Goal: Information Seeking & Learning: Learn about a topic

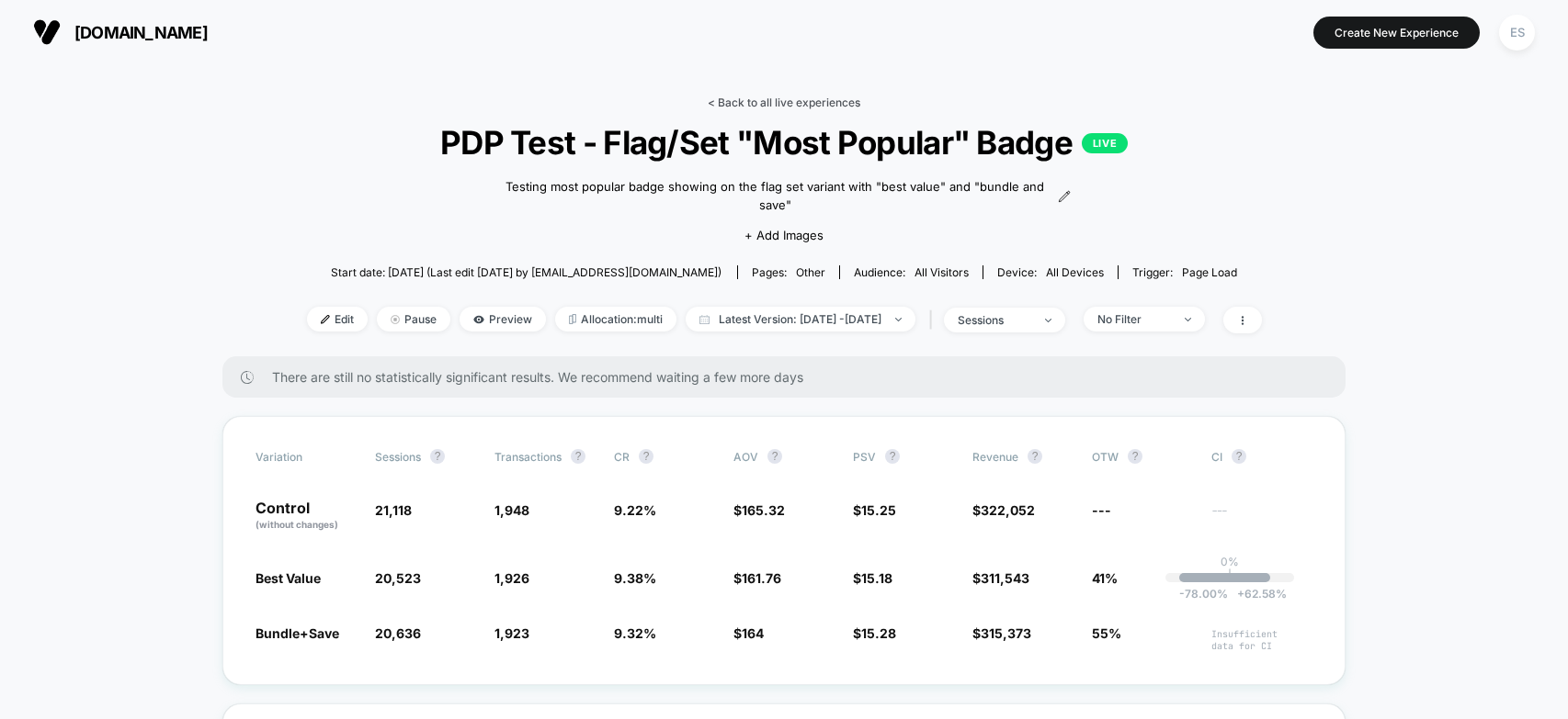
click at [732, 100] on link "< Back to all live experiences" at bounding box center [784, 102] width 152 height 13
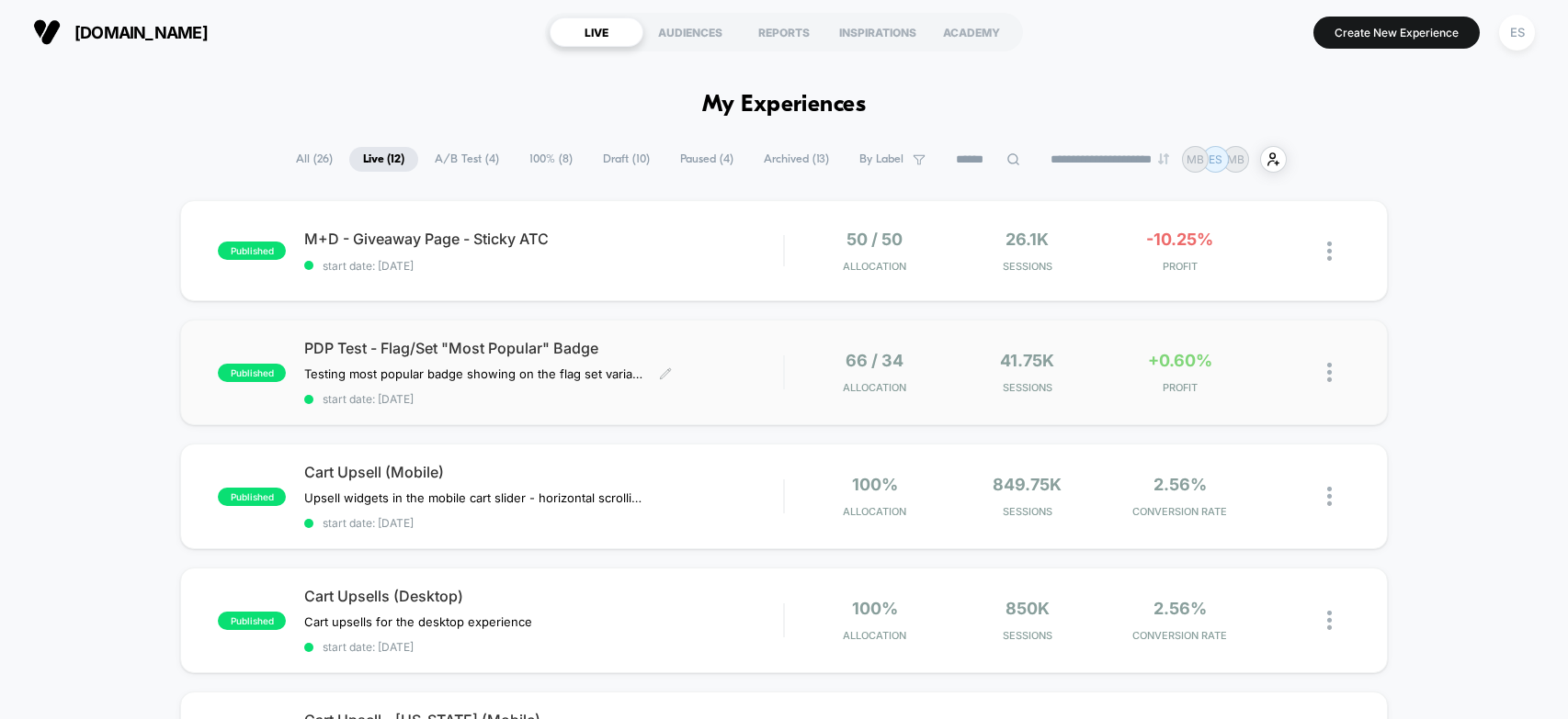
click at [677, 342] on span "PDP Test - Flag/Set "Most Popular" Badge" at bounding box center [543, 347] width 479 height 18
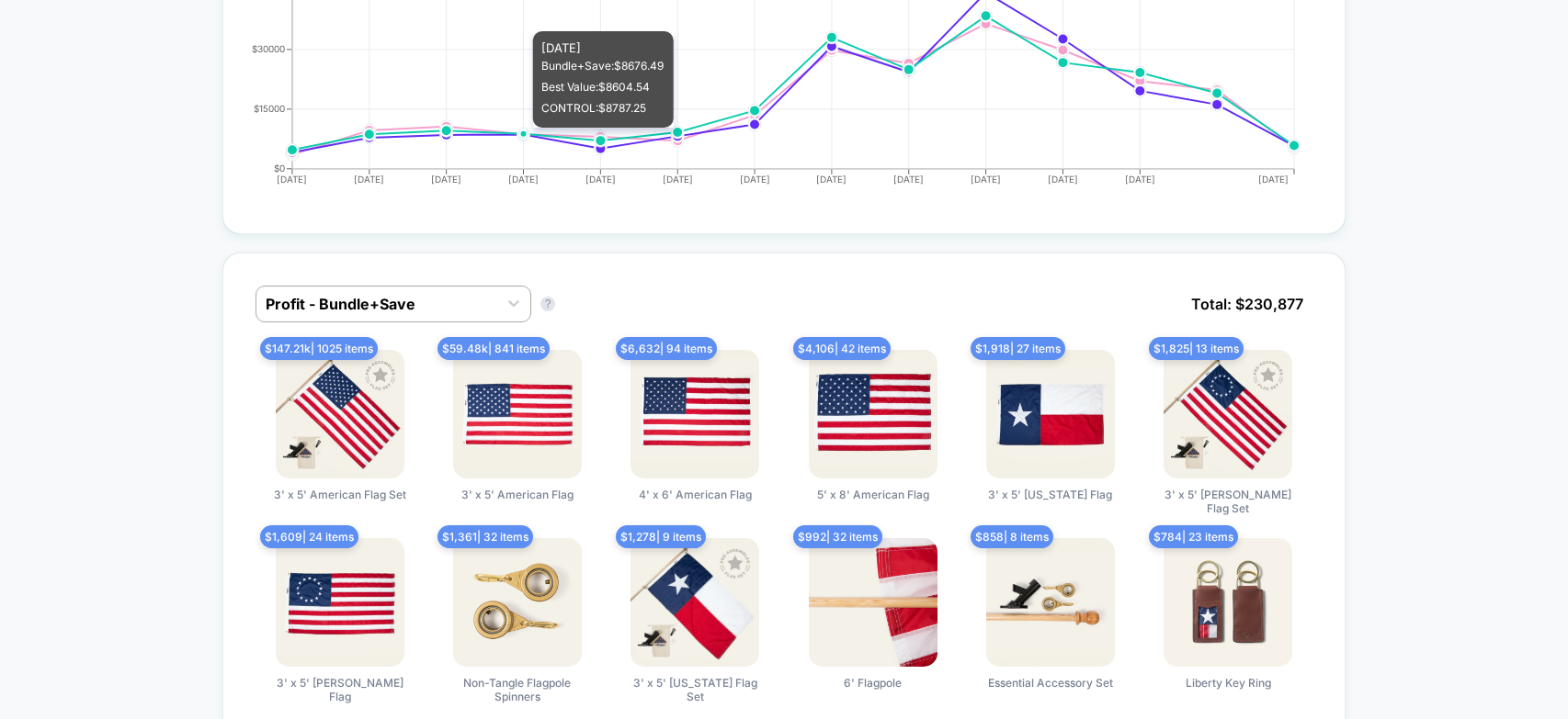
scroll to position [1198, 0]
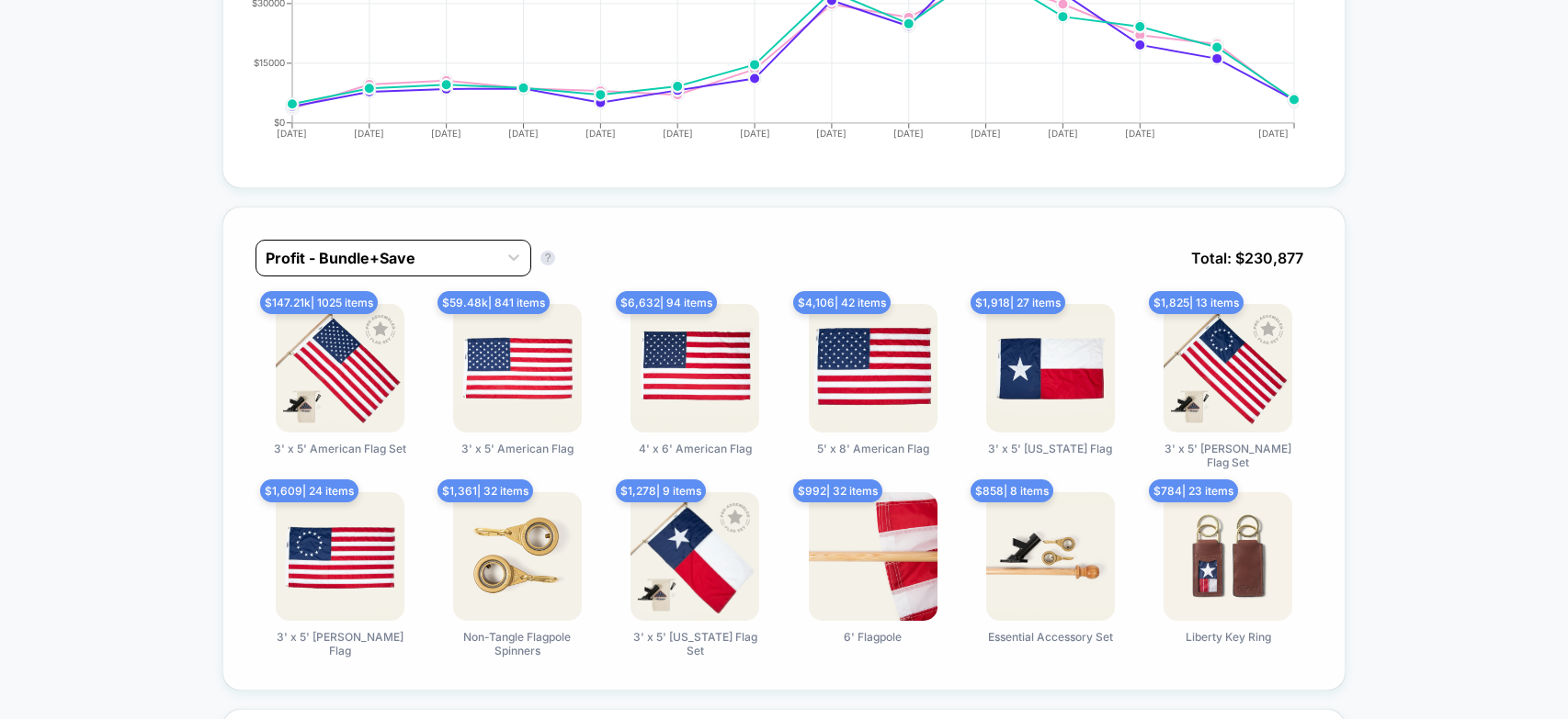
click at [430, 247] on div at bounding box center [377, 258] width 222 height 22
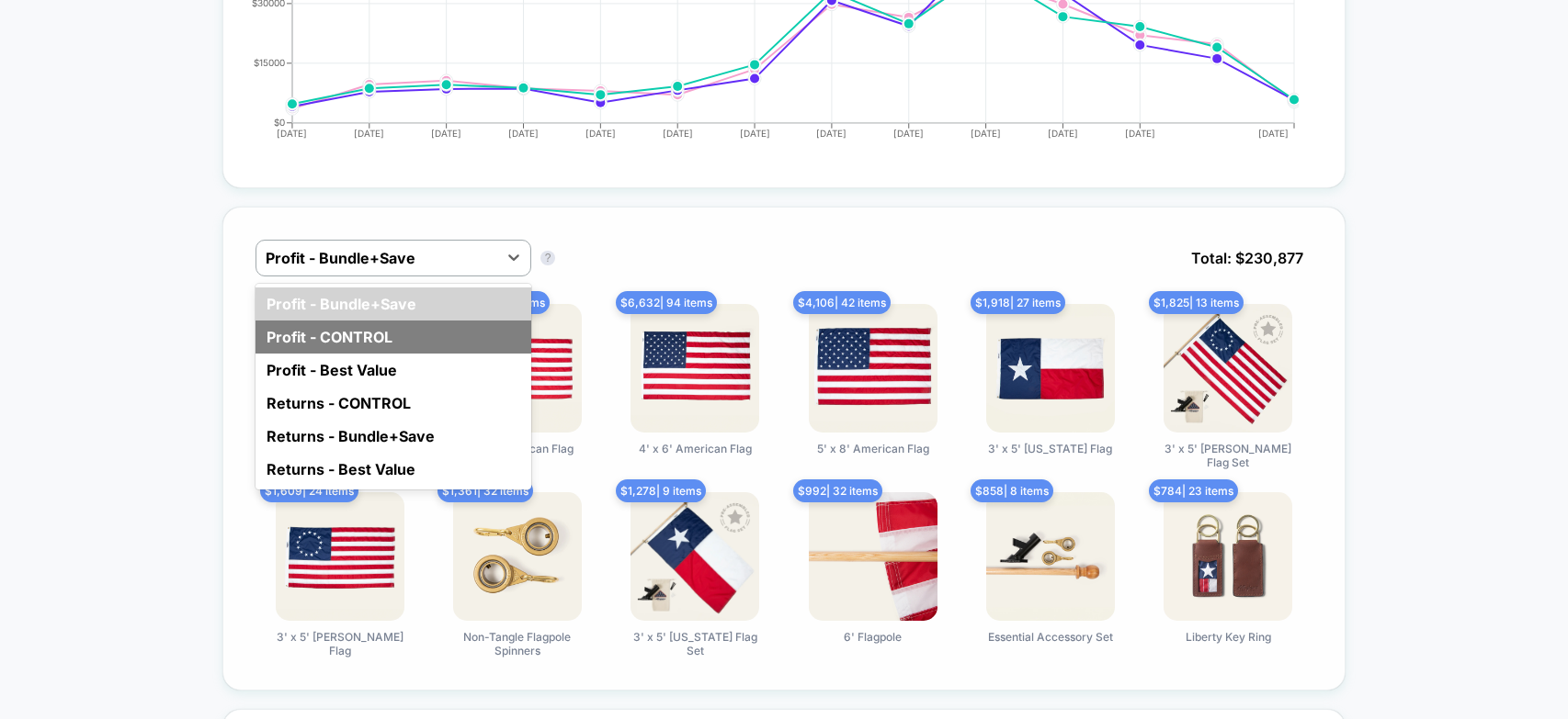
click at [384, 321] on div "Profit - CONTROL" at bounding box center [393, 337] width 275 height 33
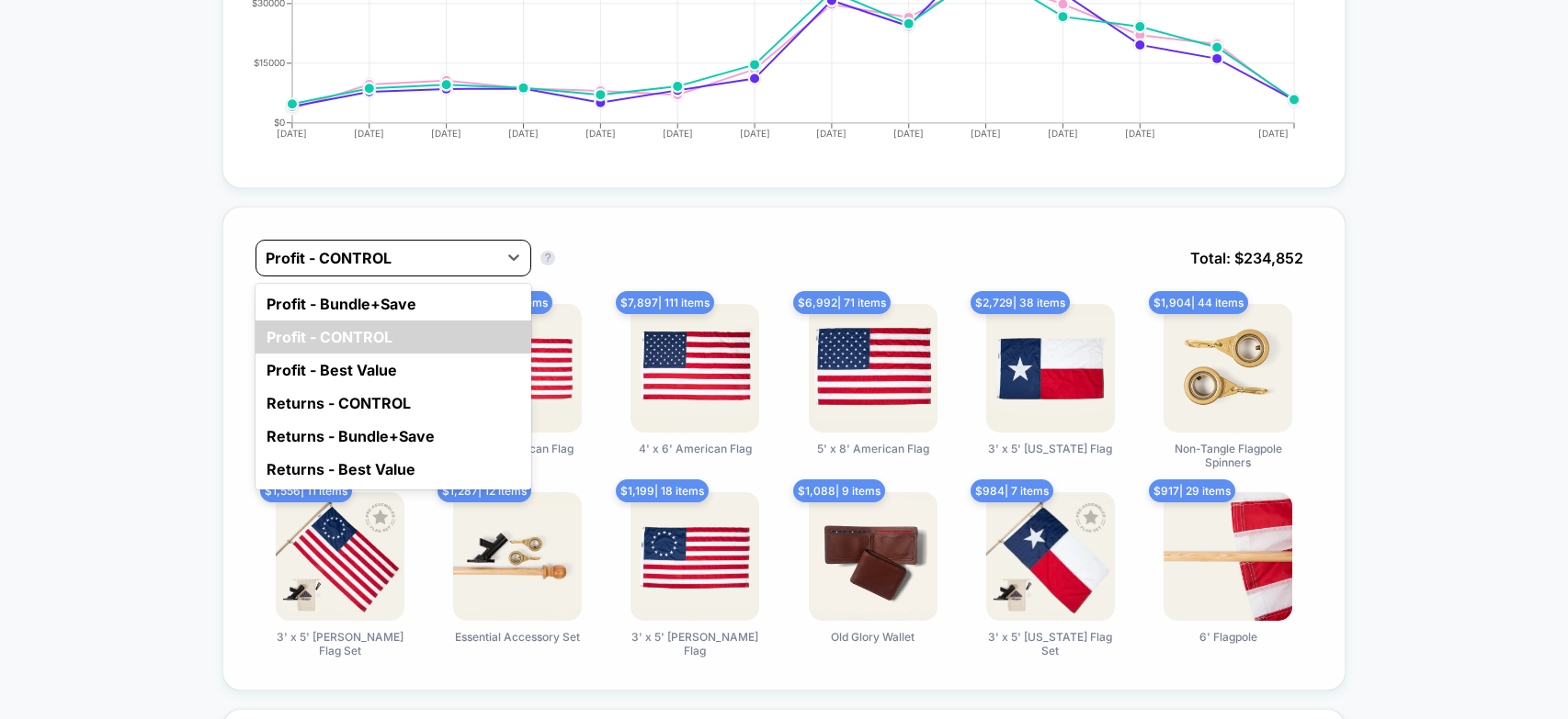
click at [407, 250] on div at bounding box center [377, 258] width 222 height 22
click at [382, 353] on div "Profit - Best Value" at bounding box center [393, 370] width 275 height 33
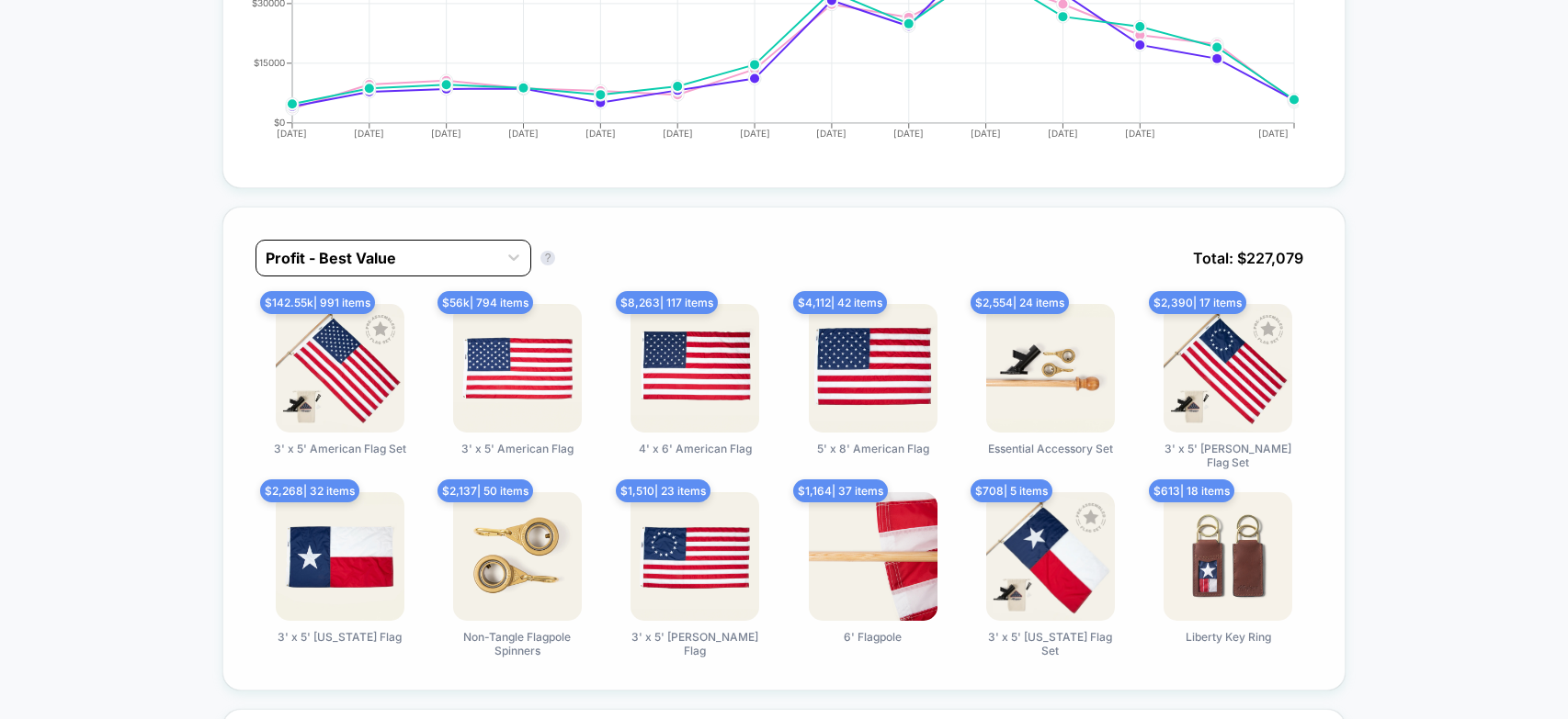
click at [395, 255] on div "Profit - Best Value" at bounding box center [393, 258] width 275 height 37
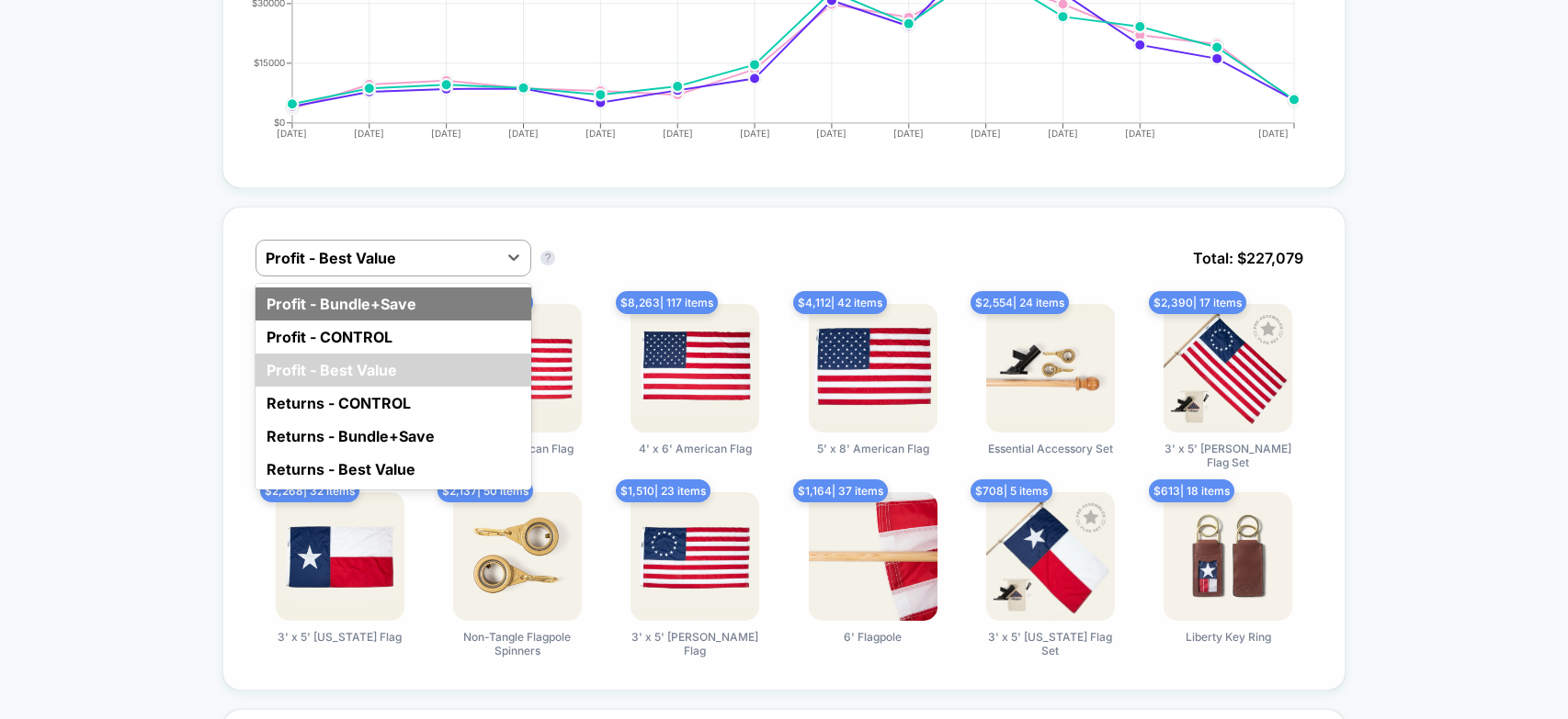
click at [389, 288] on div "Profit - Bundle+Save" at bounding box center [393, 304] width 275 height 33
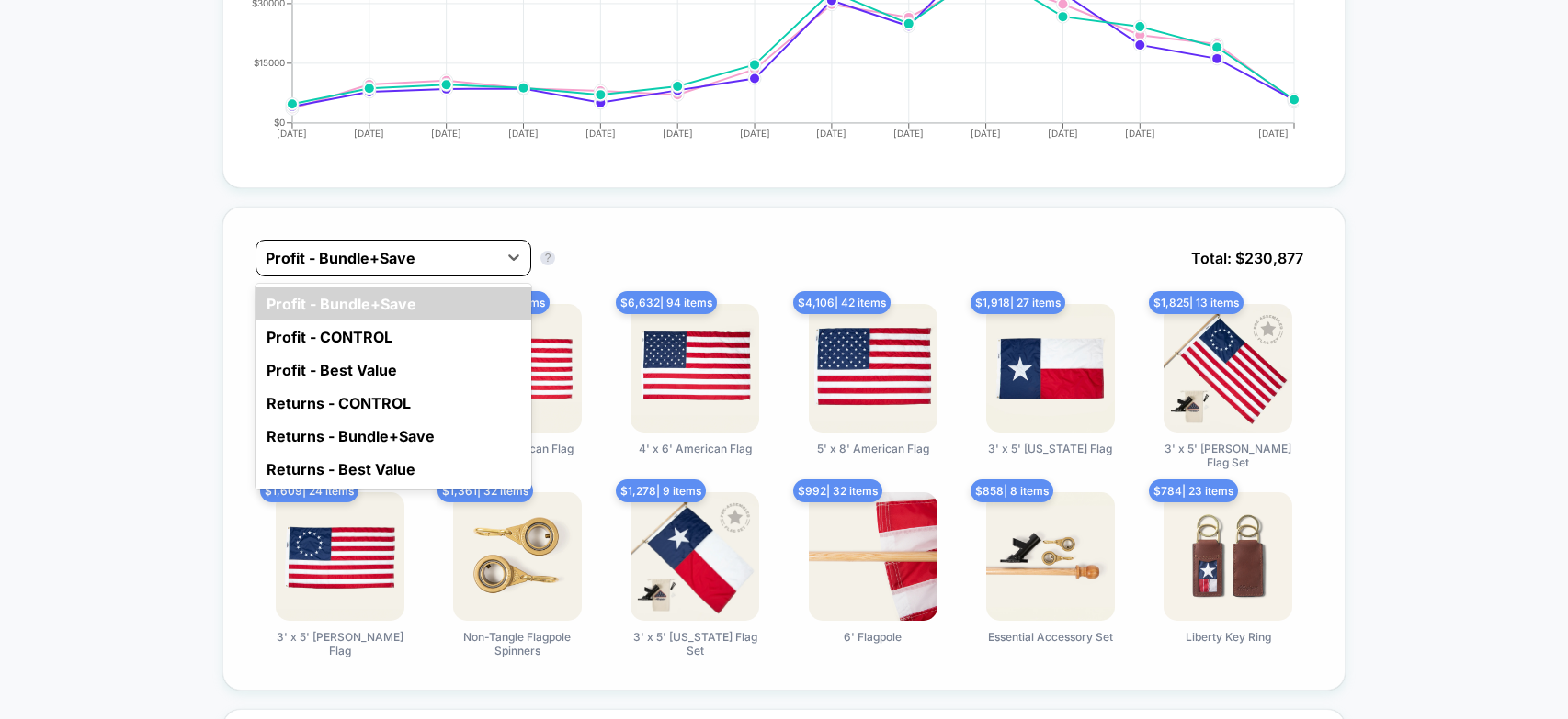
click at [414, 247] on div at bounding box center [377, 258] width 222 height 22
click at [398, 321] on div "Profit - CONTROL" at bounding box center [393, 337] width 275 height 33
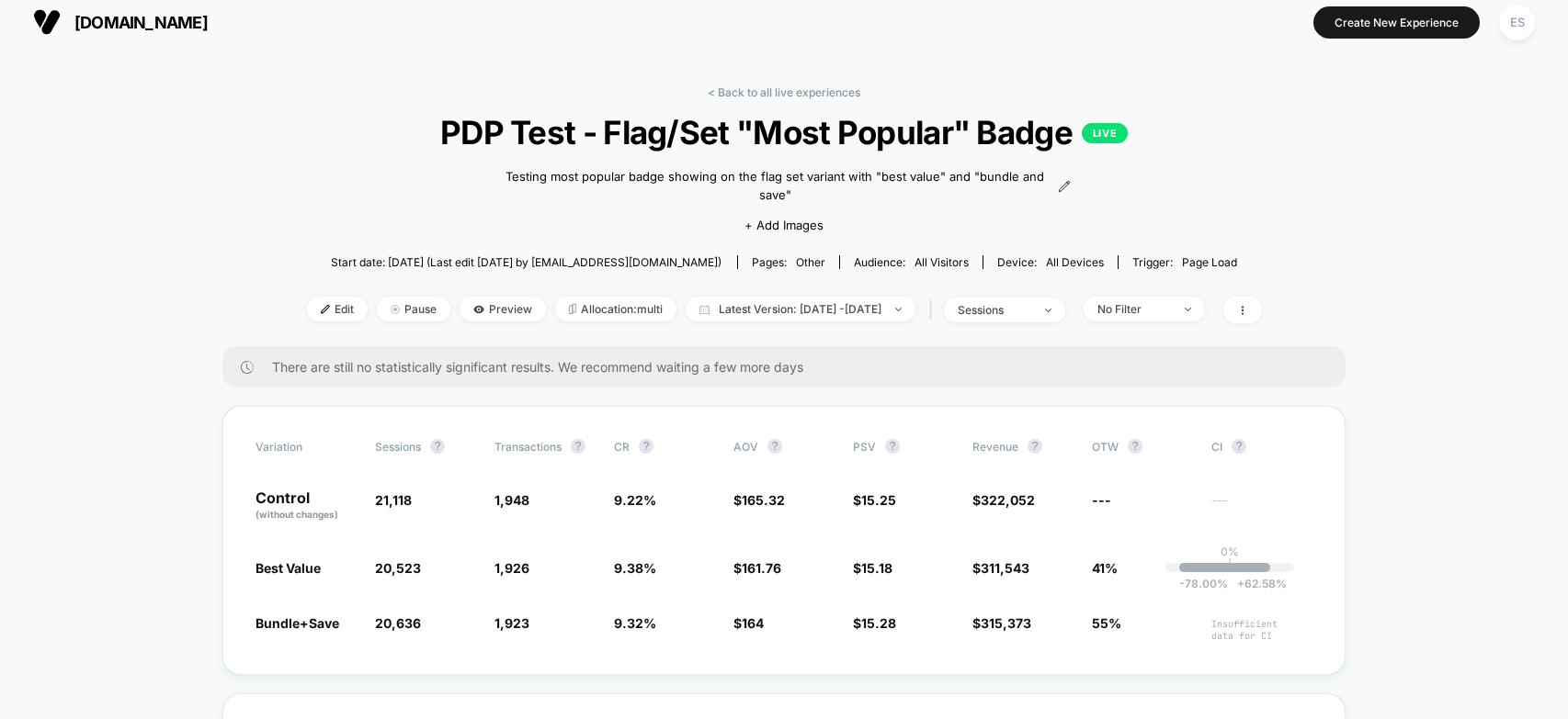
scroll to position [0, 0]
